Goal: Task Accomplishment & Management: Use online tool/utility

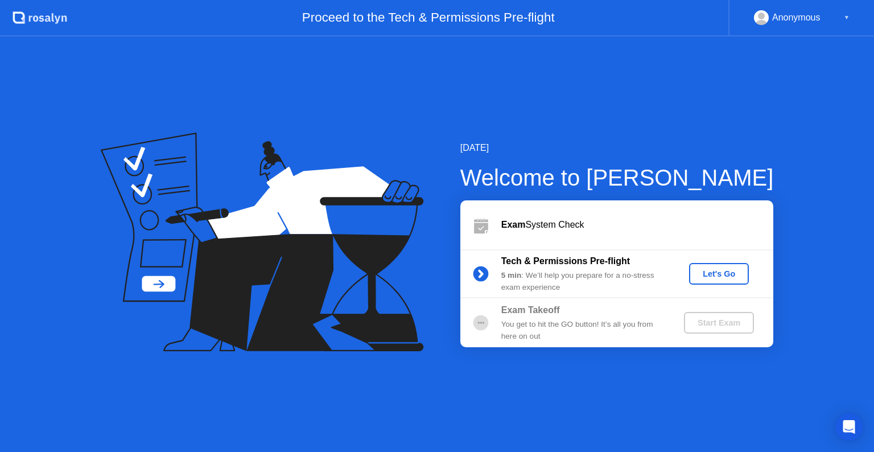
click at [707, 264] on button "Let's Go" at bounding box center [719, 274] width 60 height 22
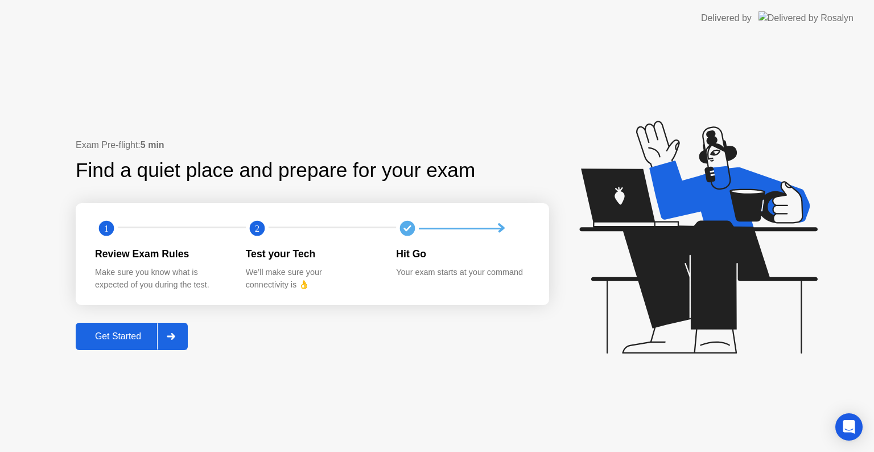
click at [104, 225] on text "1" at bounding box center [106, 228] width 5 height 11
click at [136, 331] on div "Get Started" at bounding box center [118, 336] width 78 height 10
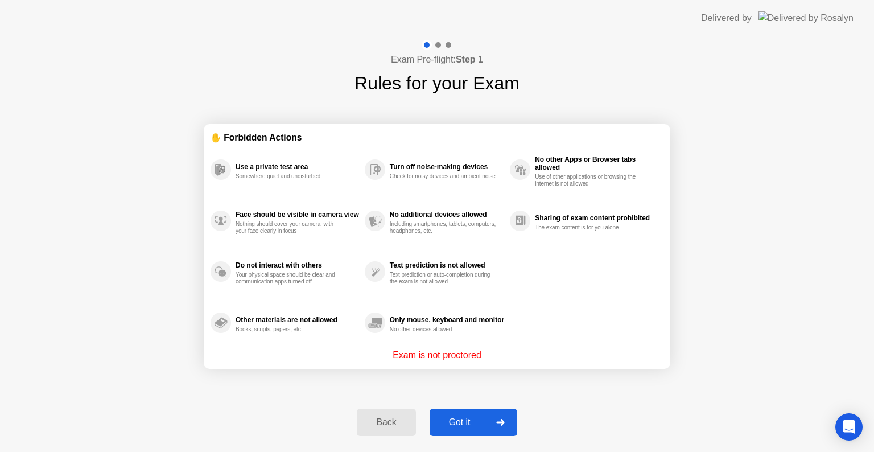
click at [436, 45] on div at bounding box center [438, 45] width 6 height 6
click at [473, 427] on div "Got it" at bounding box center [459, 422] width 53 height 10
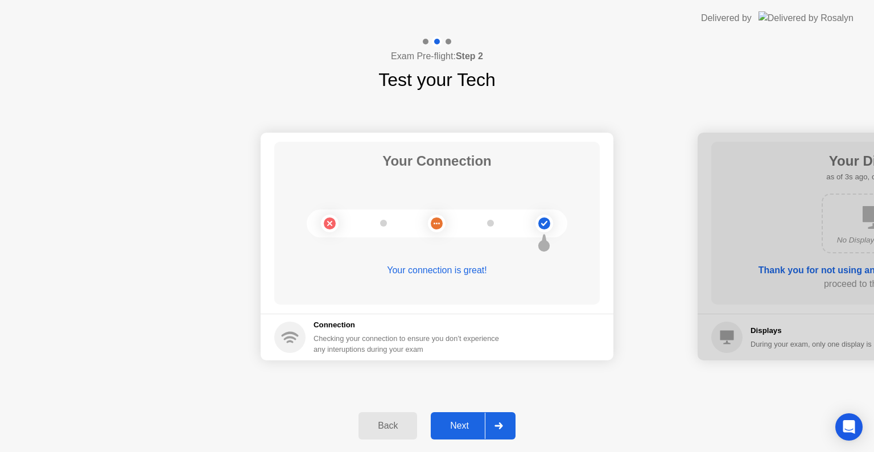
click at [475, 421] on div "Next" at bounding box center [459, 425] width 51 height 10
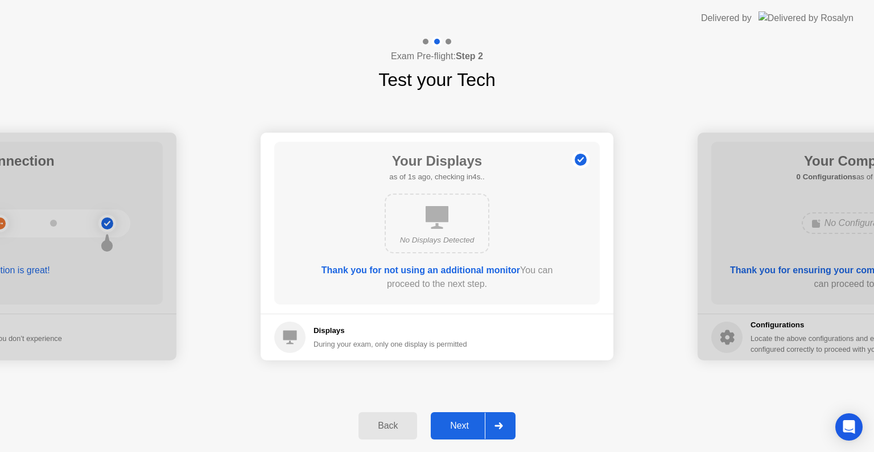
click at [469, 427] on div "Next" at bounding box center [459, 425] width 51 height 10
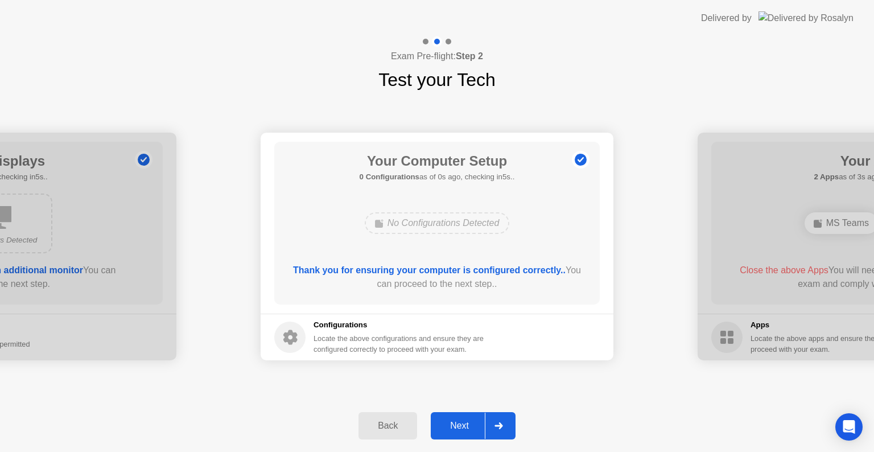
click at [469, 427] on div "Next" at bounding box center [459, 425] width 51 height 10
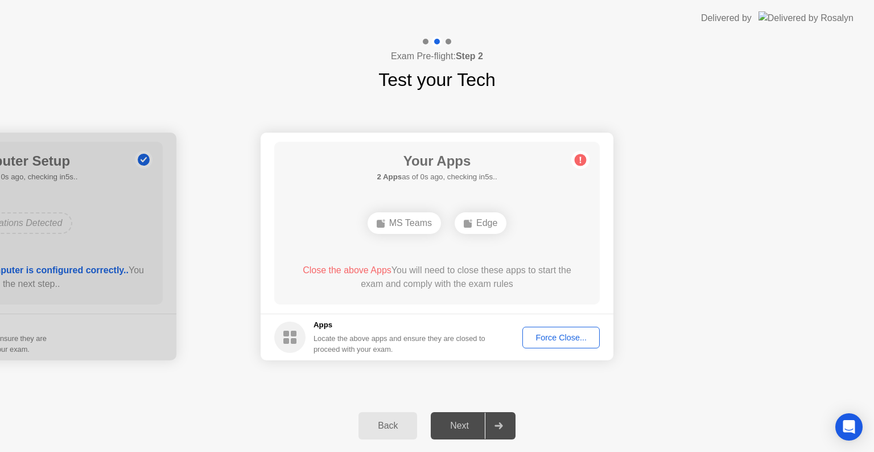
click at [555, 333] on div "Force Close..." at bounding box center [560, 337] width 69 height 9
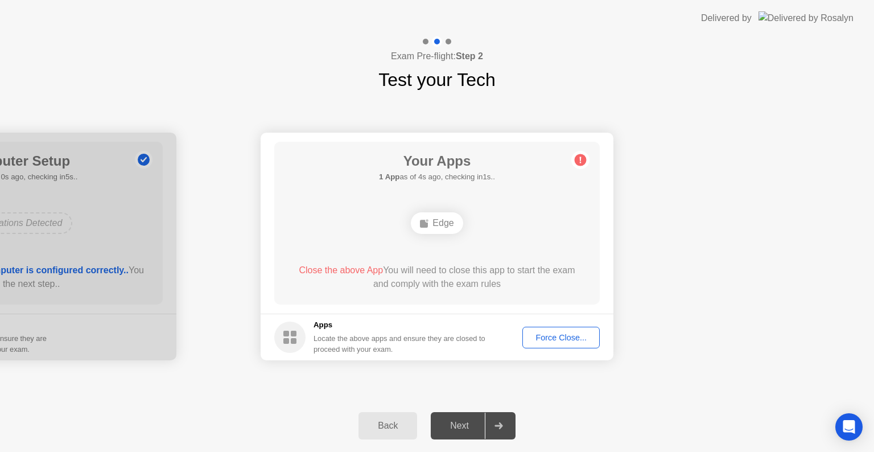
click at [450, 225] on div "Edge" at bounding box center [437, 223] width 52 height 22
click at [519, 232] on div "Edge" at bounding box center [437, 223] width 260 height 31
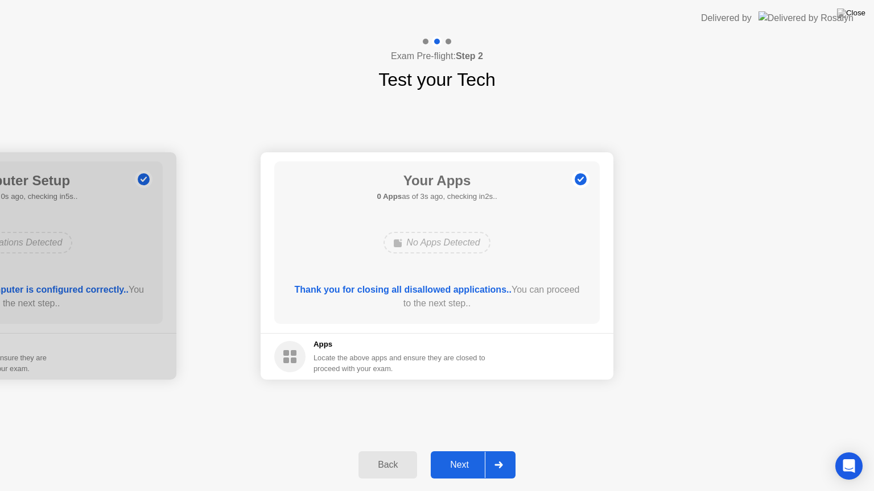
click at [470, 451] on div "Next" at bounding box center [459, 465] width 51 height 10
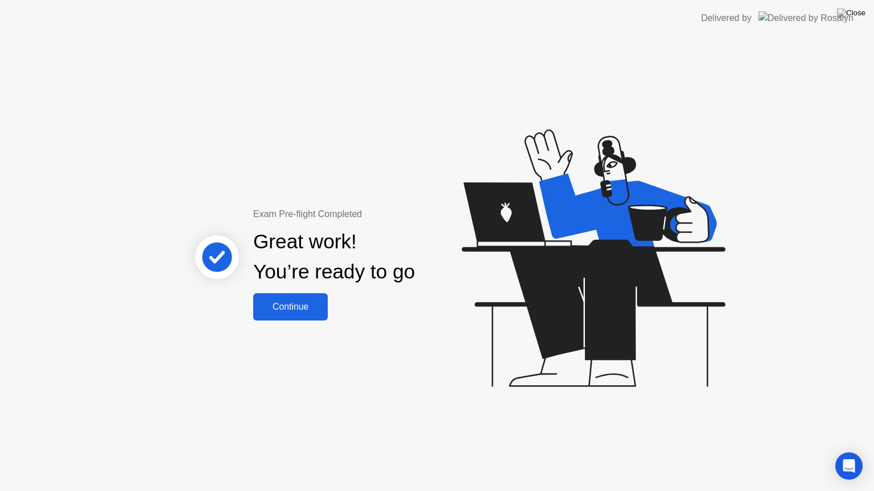
click at [314, 316] on button "Continue" at bounding box center [290, 306] width 74 height 27
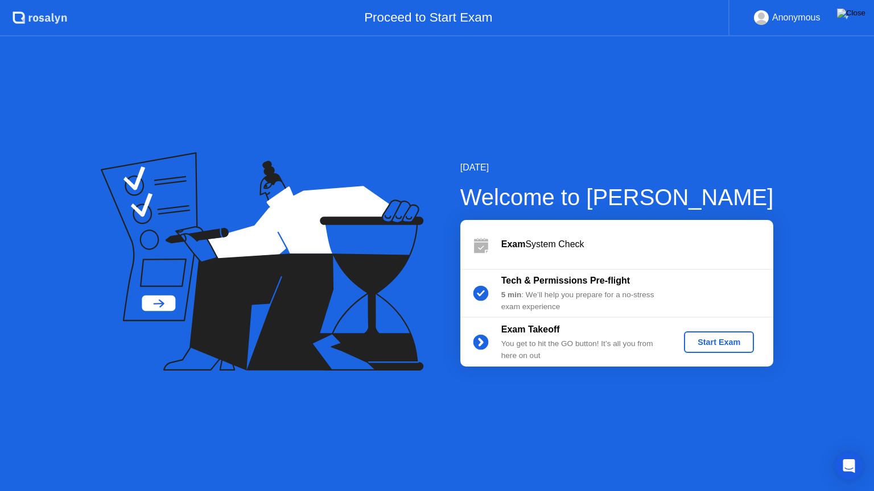
click at [859, 18] on img at bounding box center [851, 13] width 28 height 9
